Goal: Transaction & Acquisition: Purchase product/service

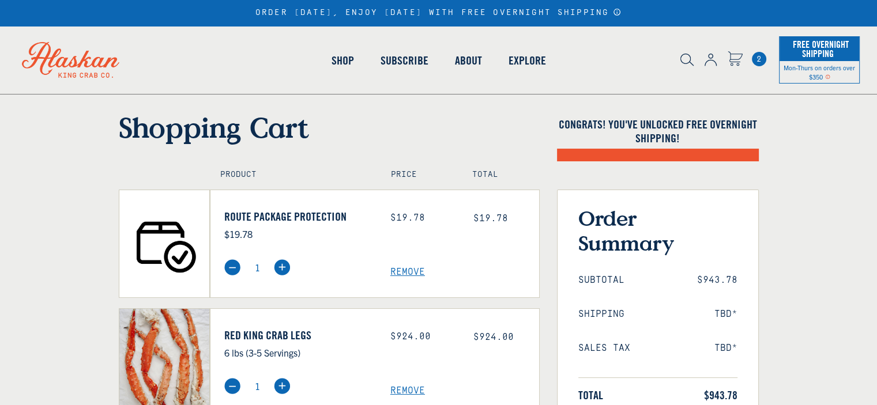
select select "40826594656335"
select select "40826736836687"
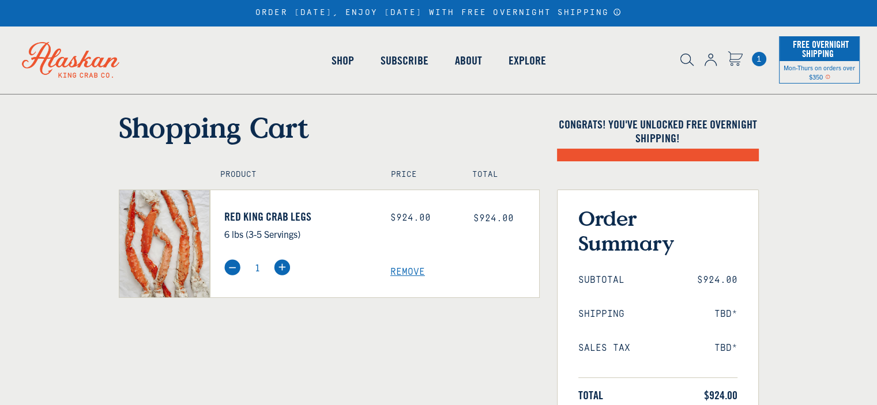
select select "40826594656335"
select select "40826736836687"
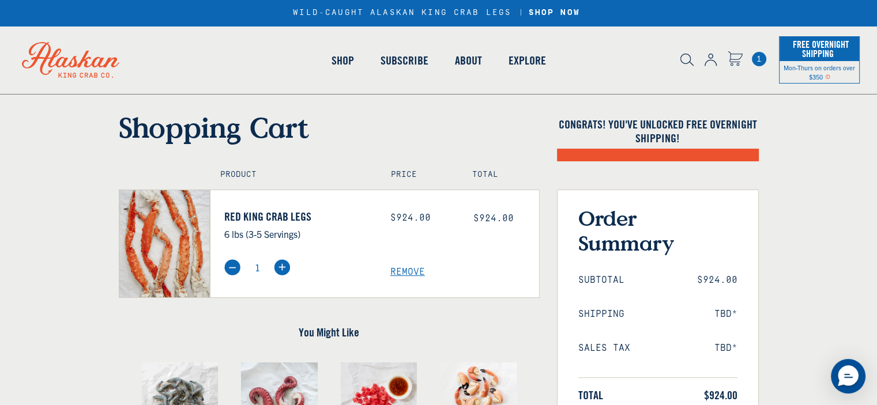
click at [709, 57] on img at bounding box center [711, 60] width 12 height 13
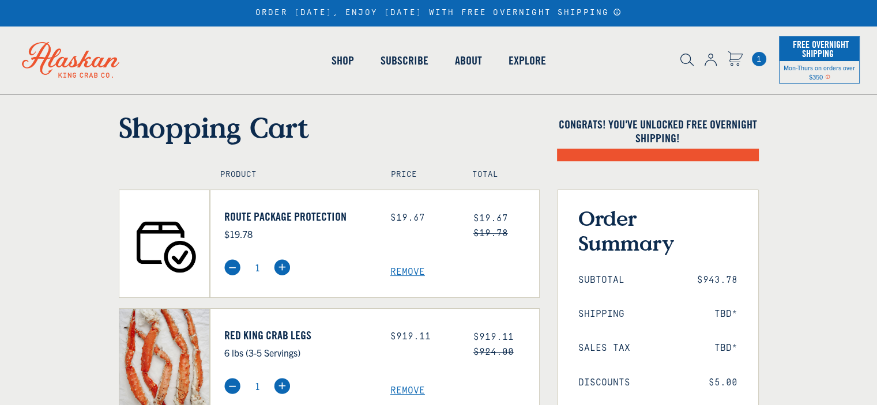
select select "40826594656335"
select select "40826736836687"
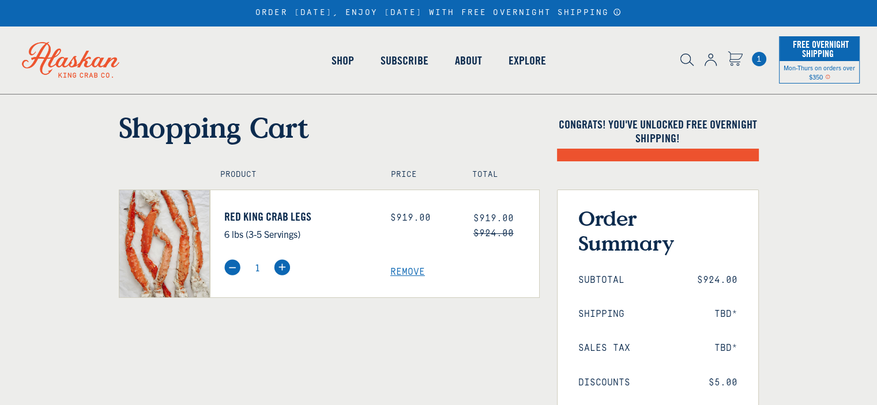
select select "40826594656335"
select select "40826736836687"
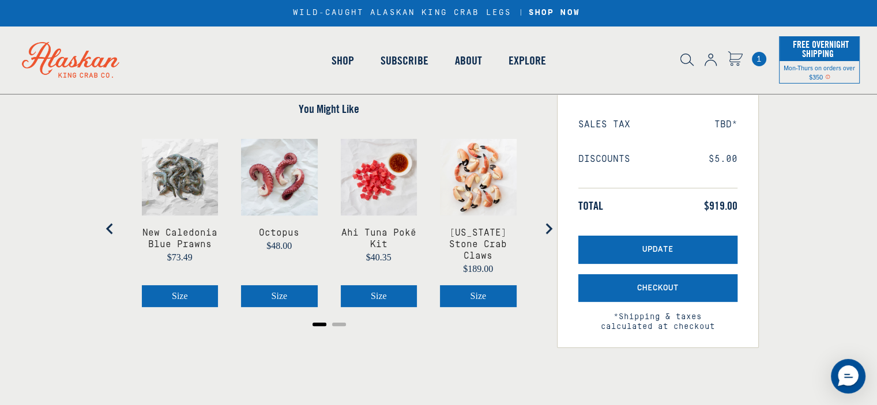
scroll to position [231, 0]
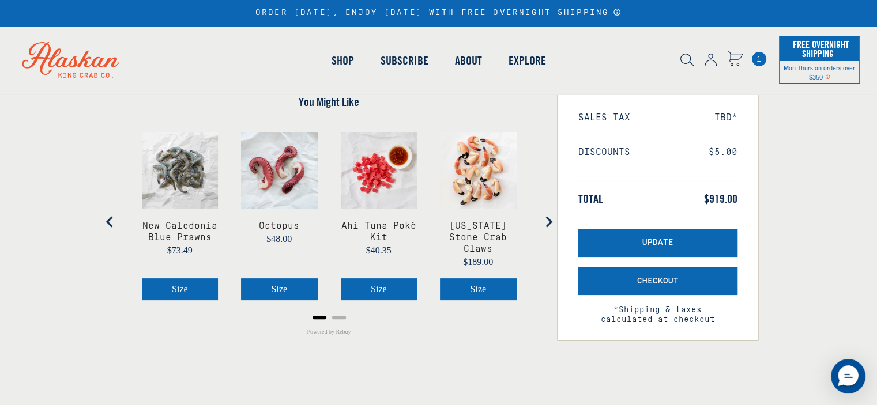
click at [549, 217] on icon "Next slide" at bounding box center [548, 222] width 7 height 11
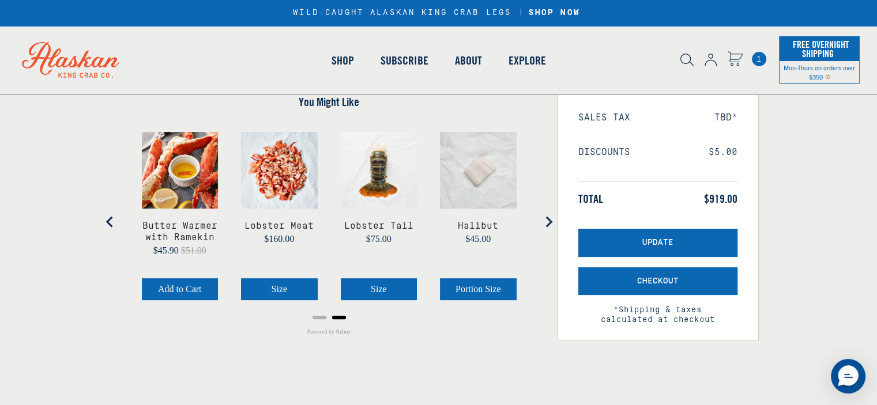
click at [549, 217] on icon "Go to first slide" at bounding box center [548, 222] width 7 height 11
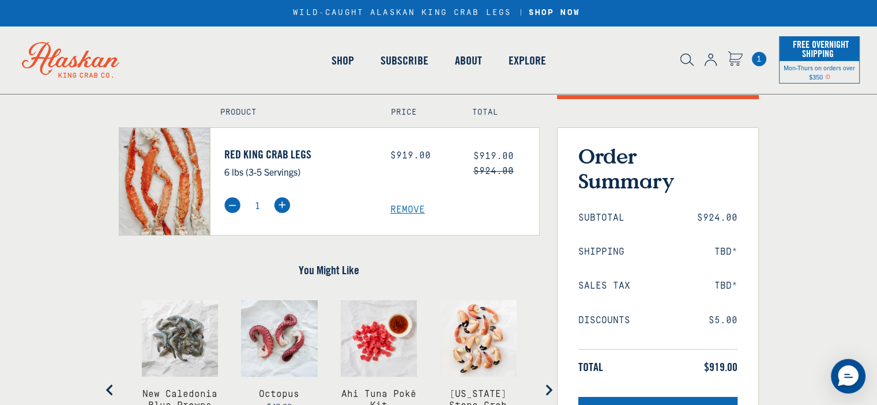
scroll to position [58, 0]
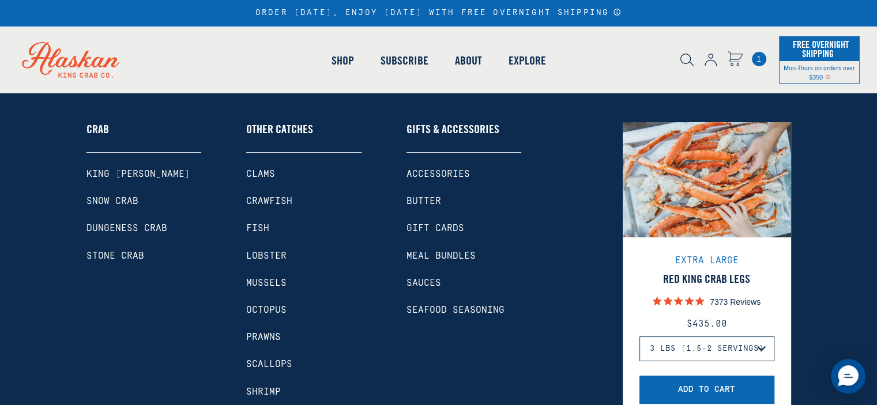
click at [120, 172] on link "King [PERSON_NAME]" at bounding box center [143, 174] width 115 height 11
